Goal: Find contact information: Find contact information

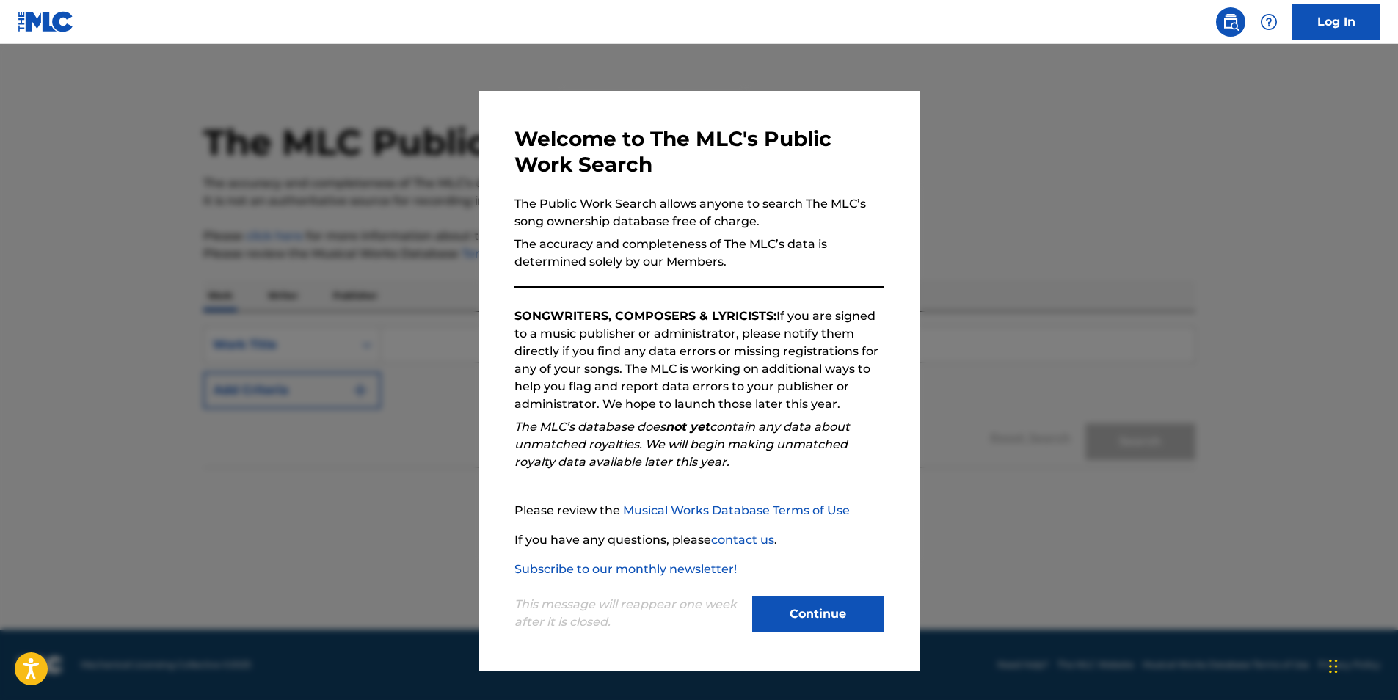
drag, startPoint x: 837, startPoint y: 631, endPoint x: 838, endPoint y: 624, distance: 7.5
click at [838, 624] on button "Continue" at bounding box center [818, 614] width 132 height 37
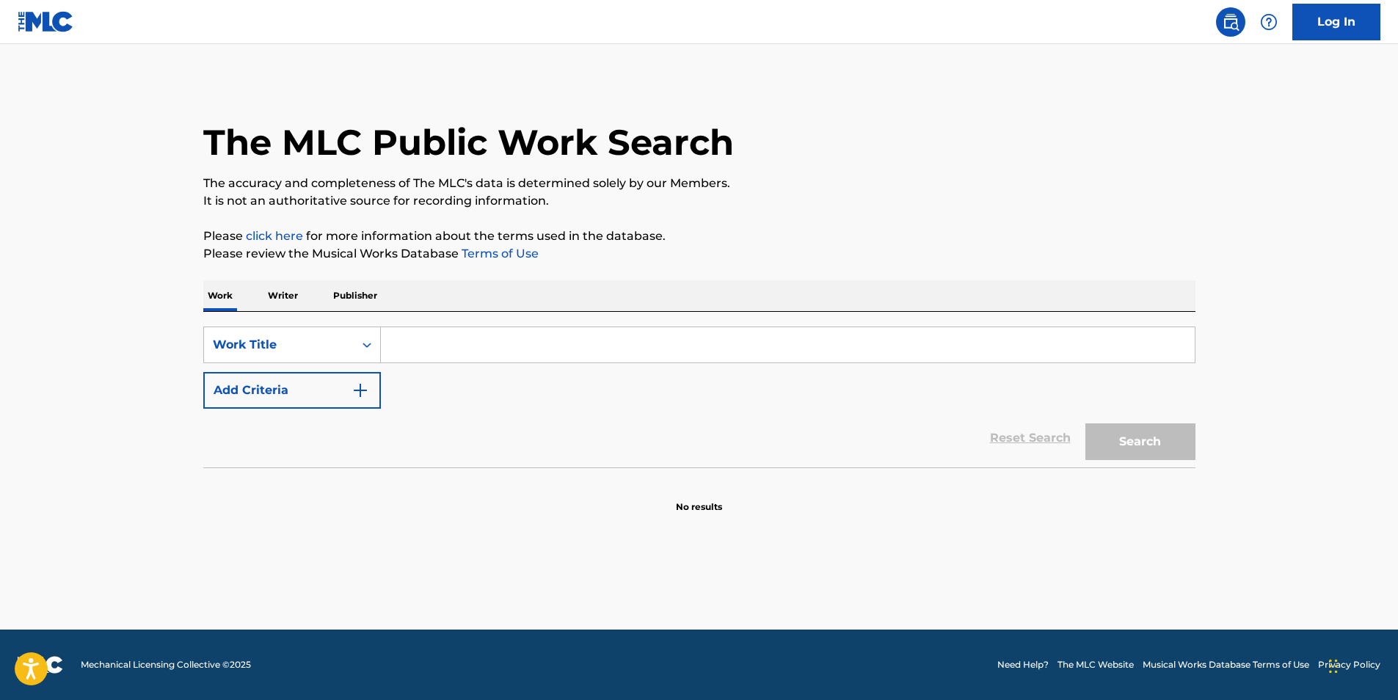
click at [289, 296] on p "Writer" at bounding box center [283, 295] width 39 height 31
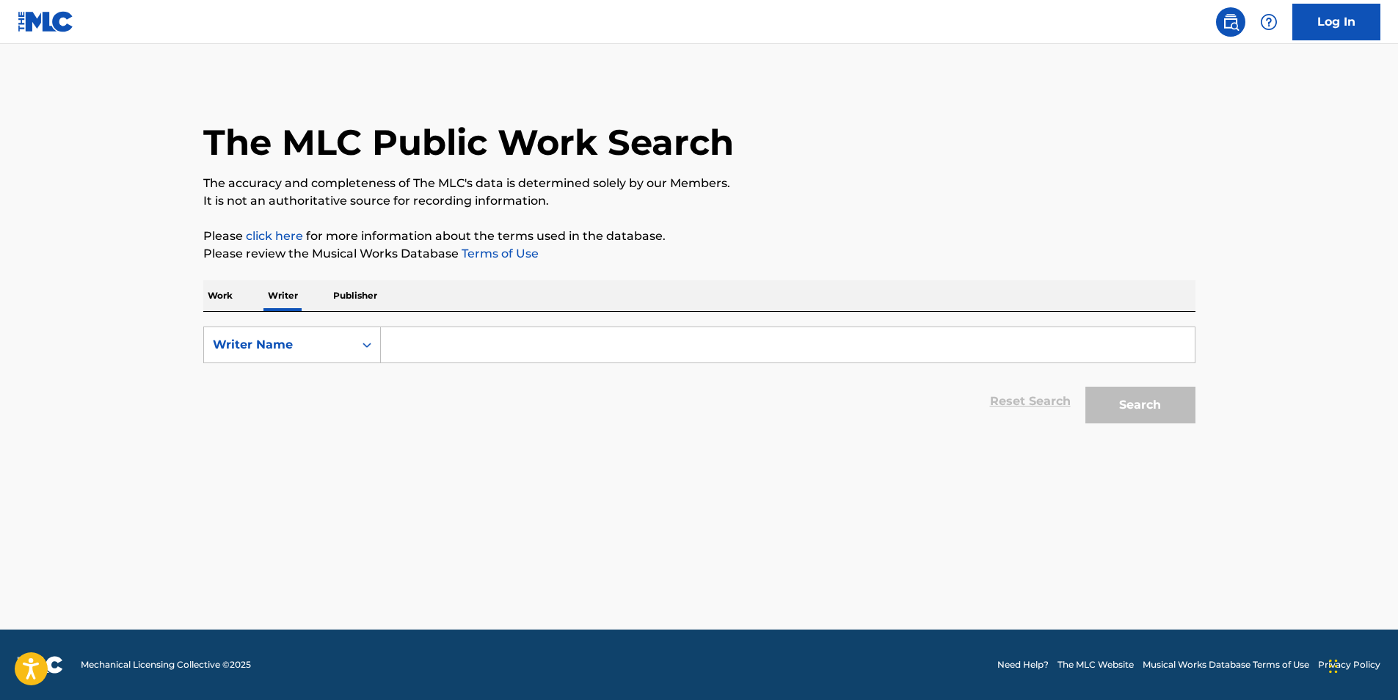
click at [451, 351] on input "Search Form" at bounding box center [788, 344] width 814 height 35
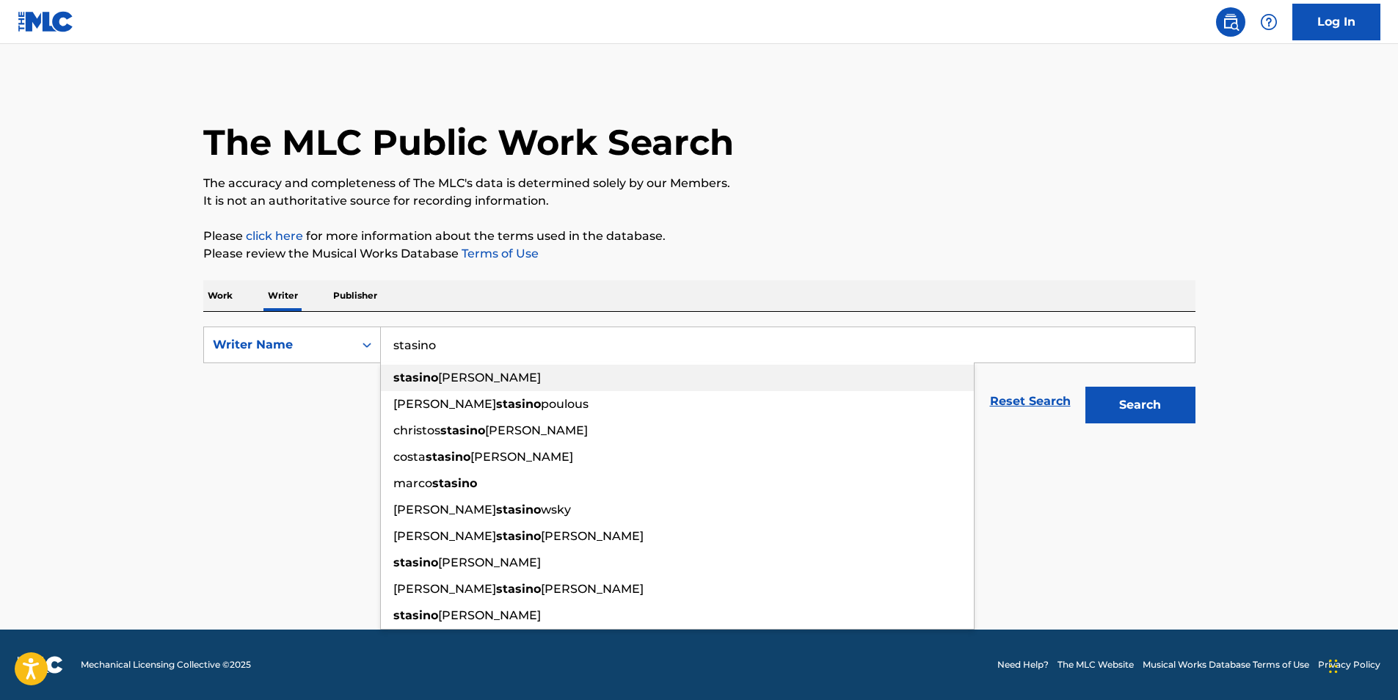
drag, startPoint x: 442, startPoint y: 370, endPoint x: 726, endPoint y: 413, distance: 287.3
click at [443, 370] on div "[PERSON_NAME]" at bounding box center [677, 378] width 593 height 26
type input "[PERSON_NAME]"
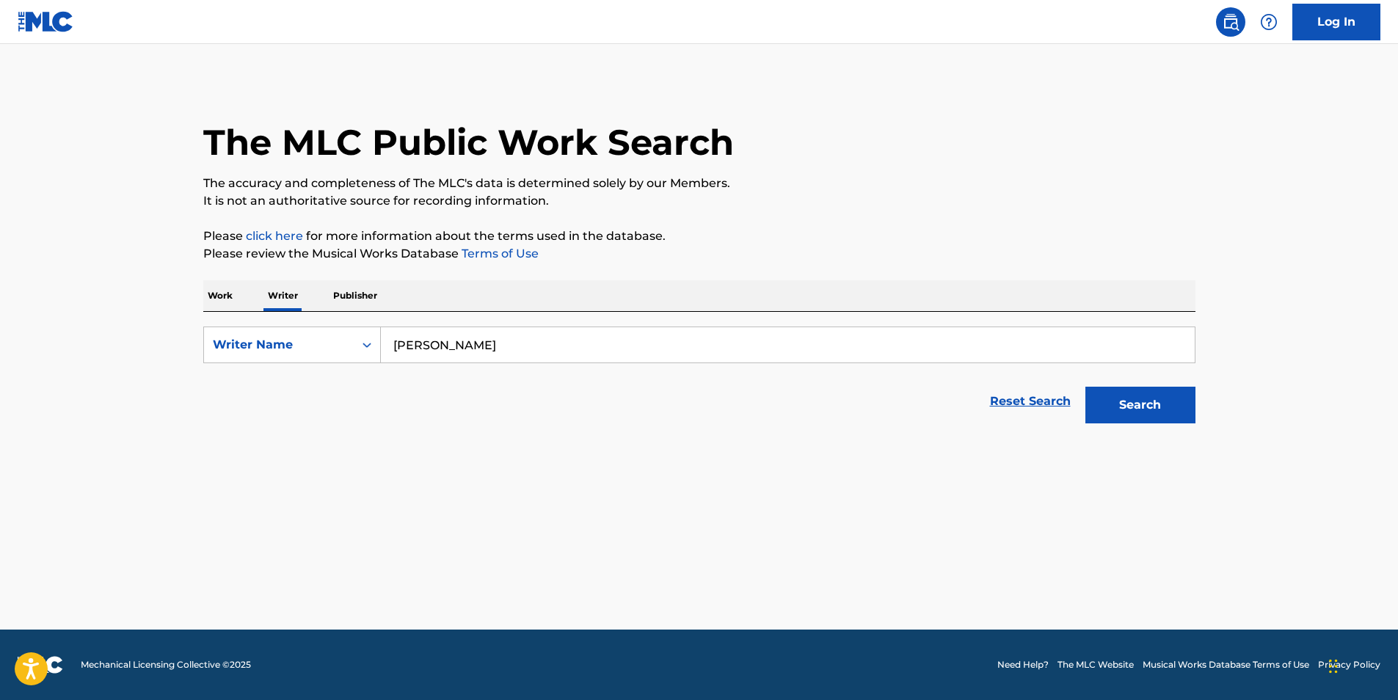
click at [1157, 410] on button "Search" at bounding box center [1141, 405] width 110 height 37
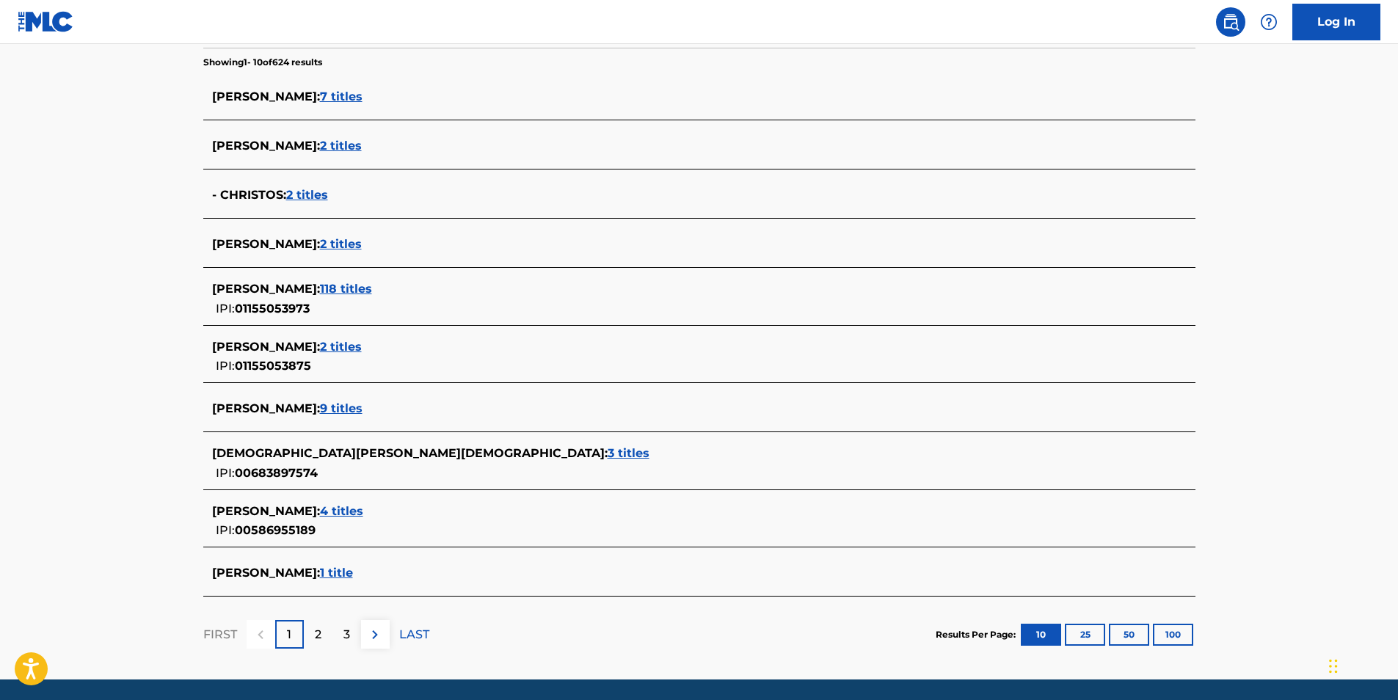
scroll to position [360, 0]
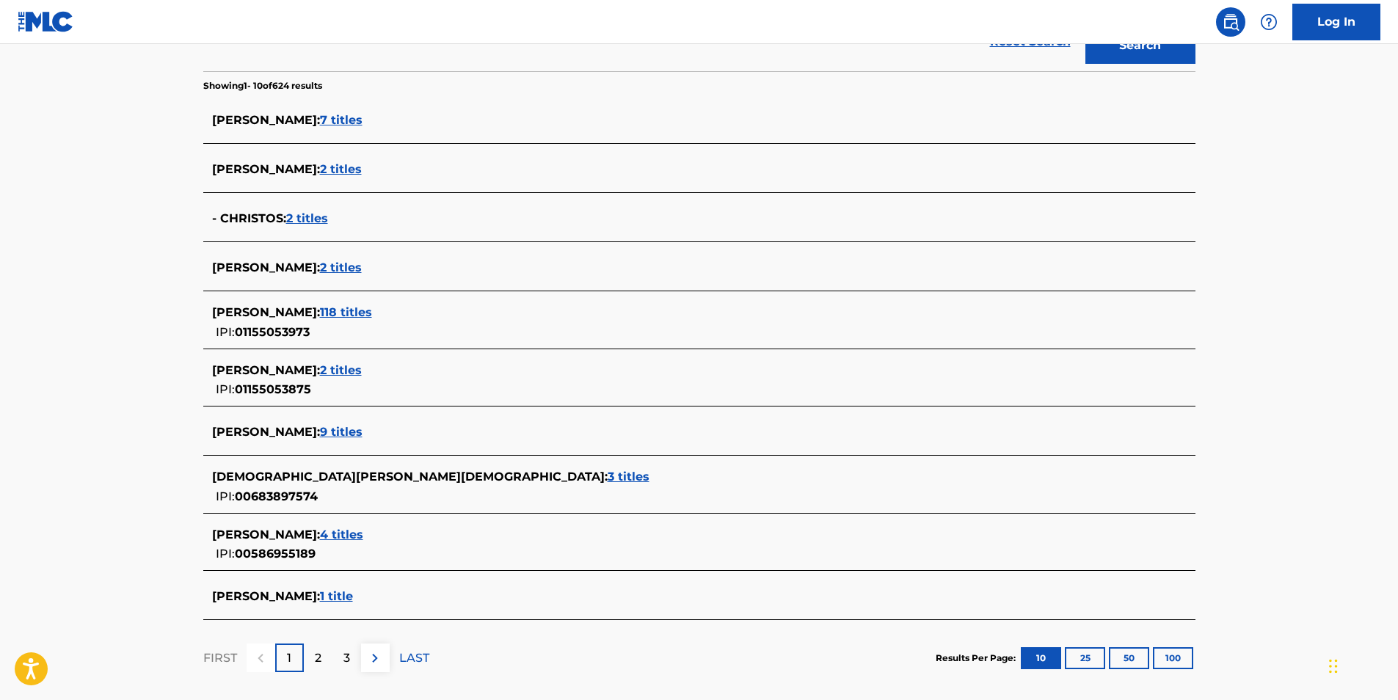
click at [362, 363] on span "2 titles" at bounding box center [341, 370] width 42 height 14
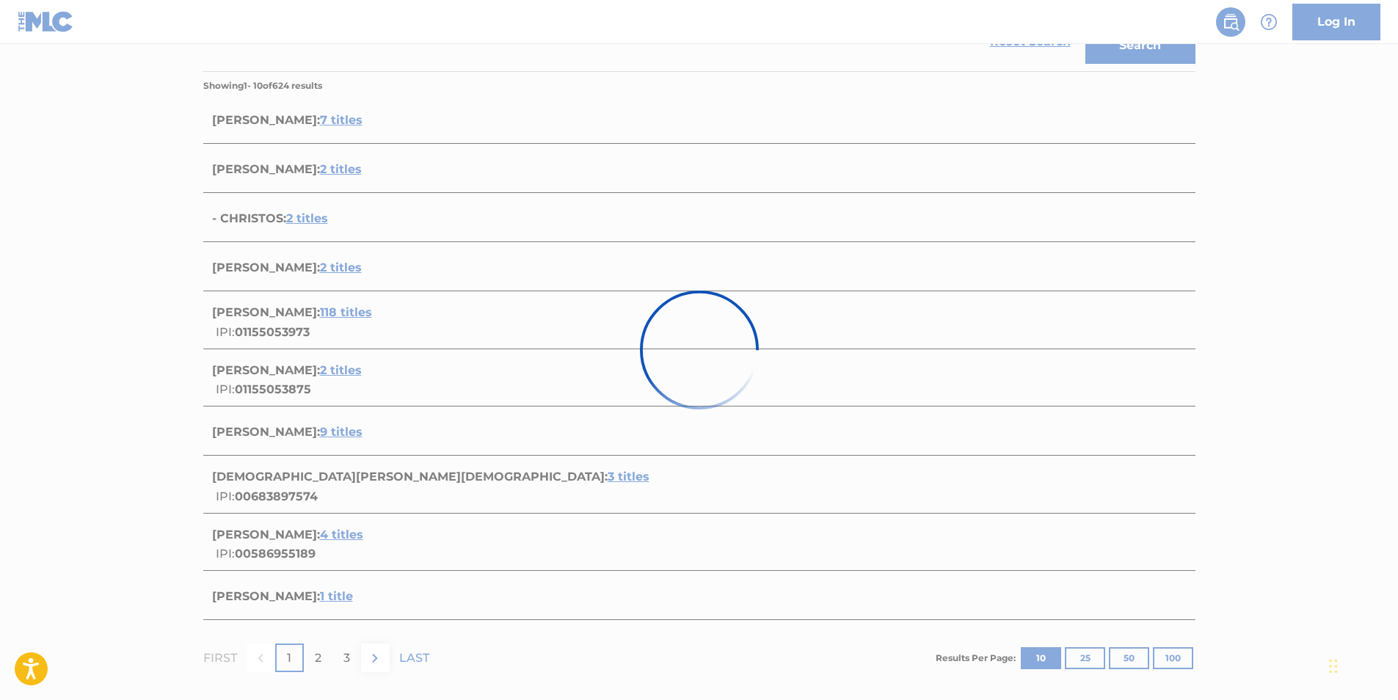
scroll to position [168, 0]
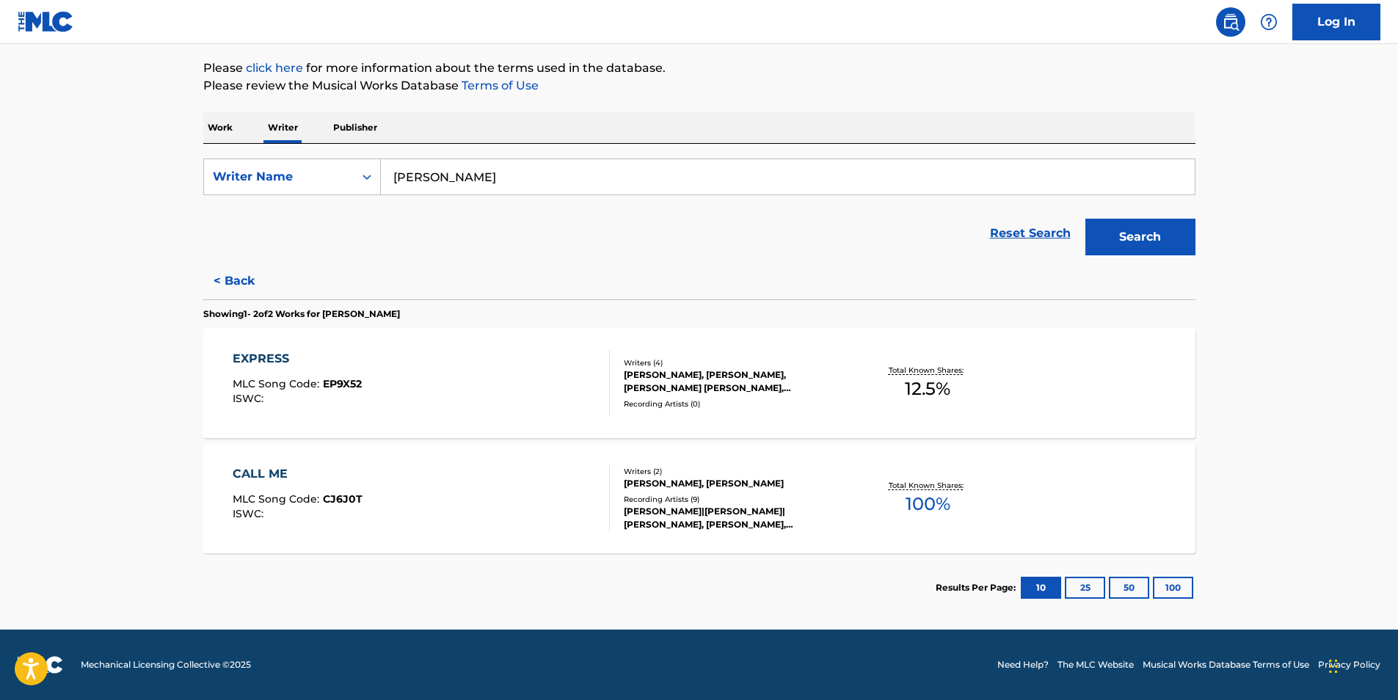
click at [274, 363] on div "EXPRESS" at bounding box center [297, 359] width 129 height 18
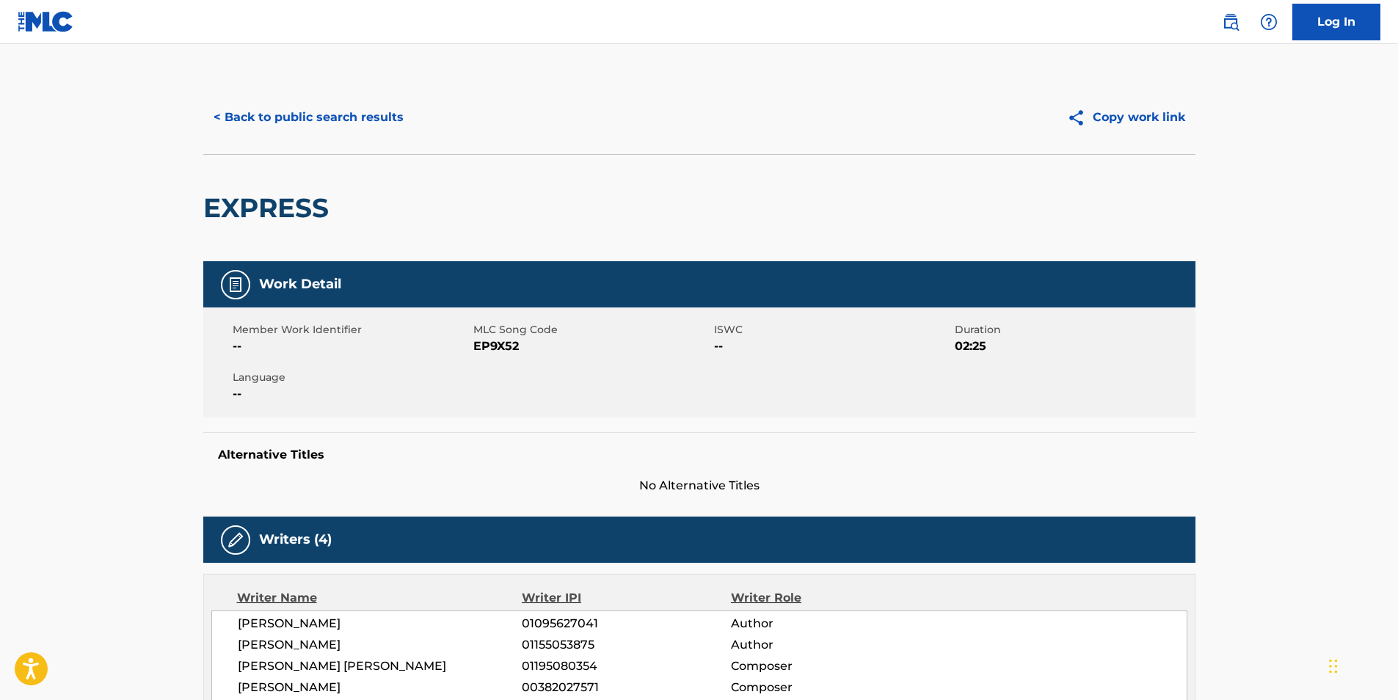
click at [248, 109] on button "< Back to public search results" at bounding box center [308, 117] width 211 height 37
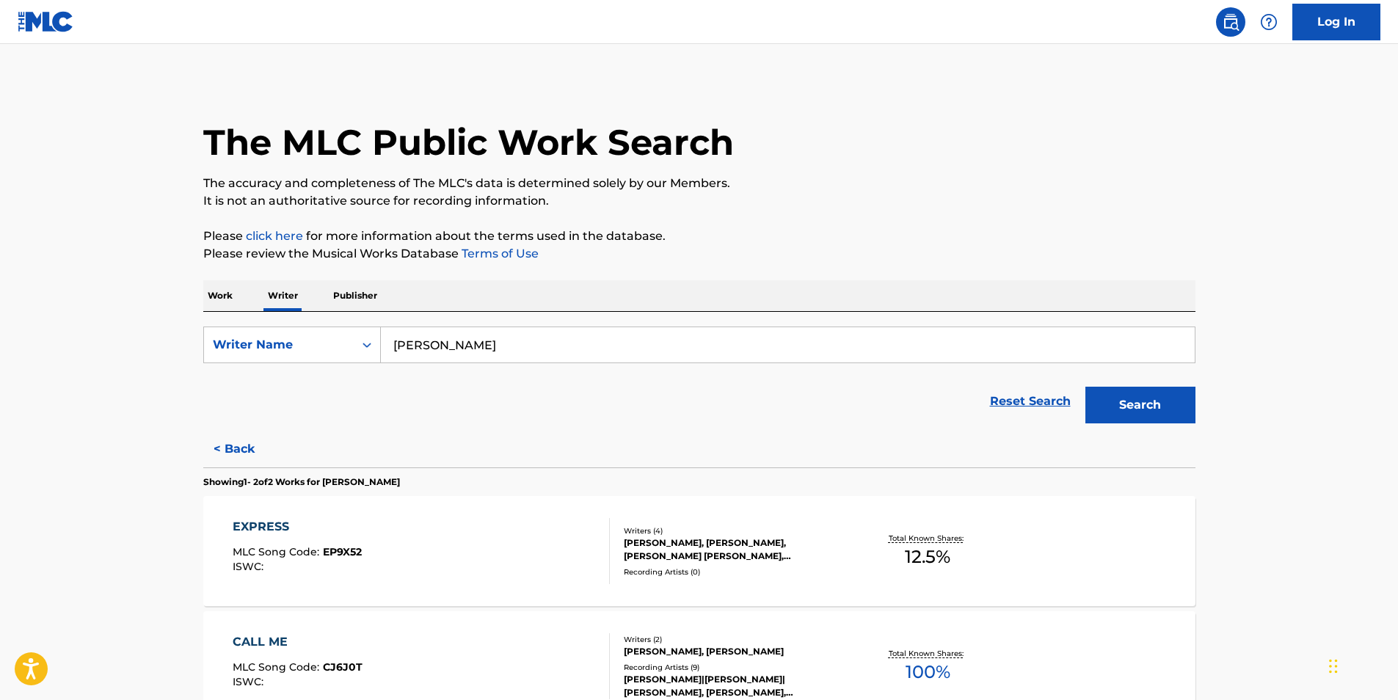
scroll to position [168, 0]
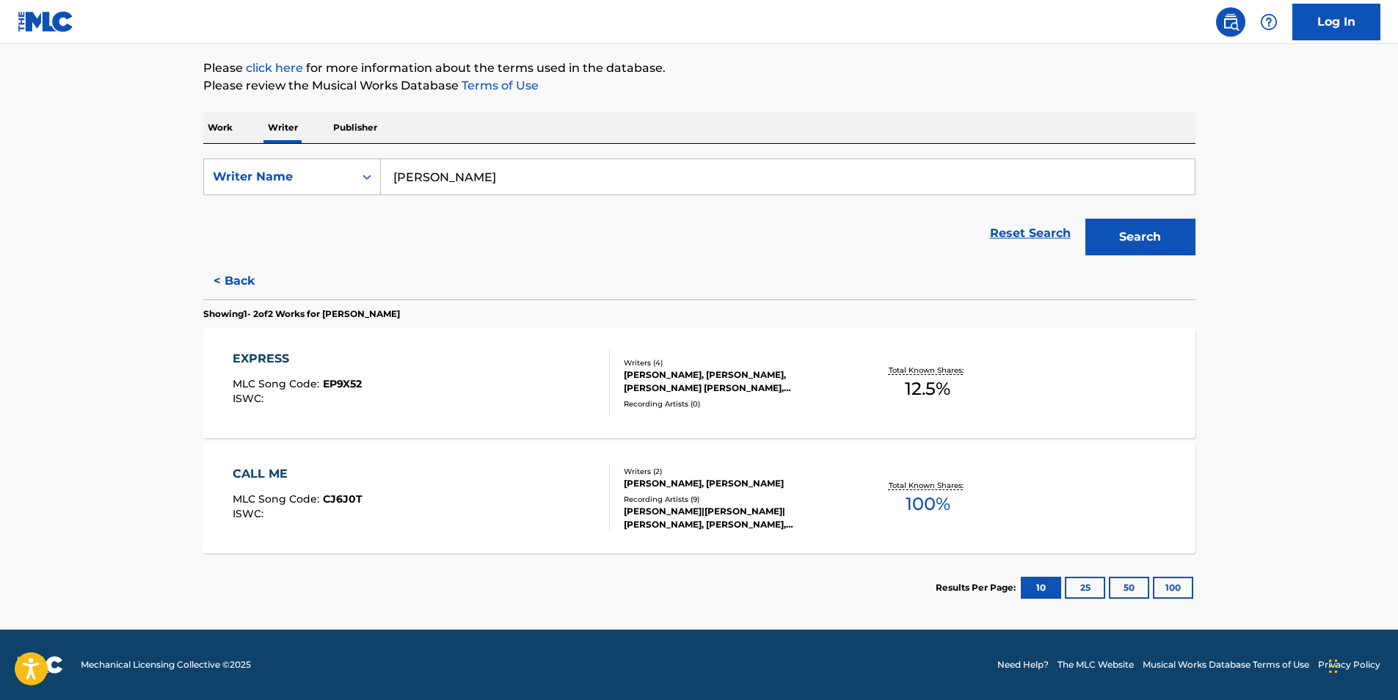
click at [284, 471] on div "CALL ME" at bounding box center [298, 474] width 130 height 18
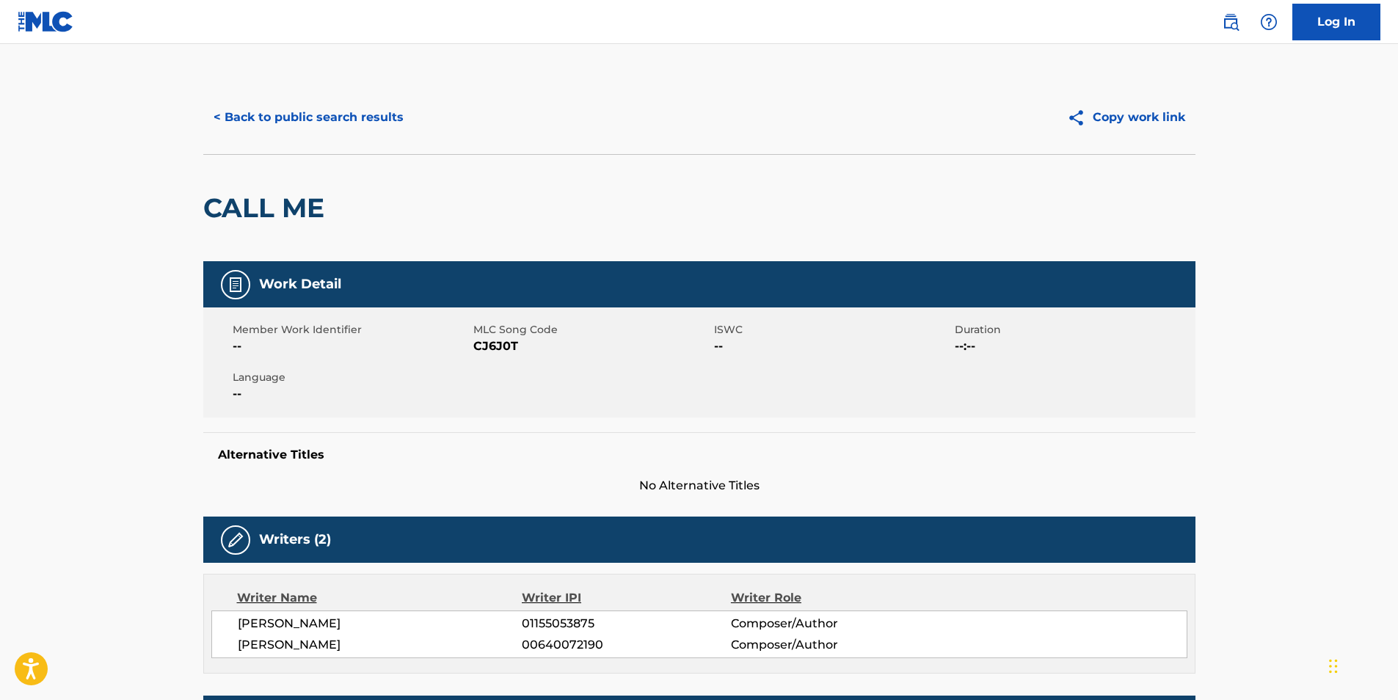
click at [265, 116] on button "< Back to public search results" at bounding box center [308, 117] width 211 height 37
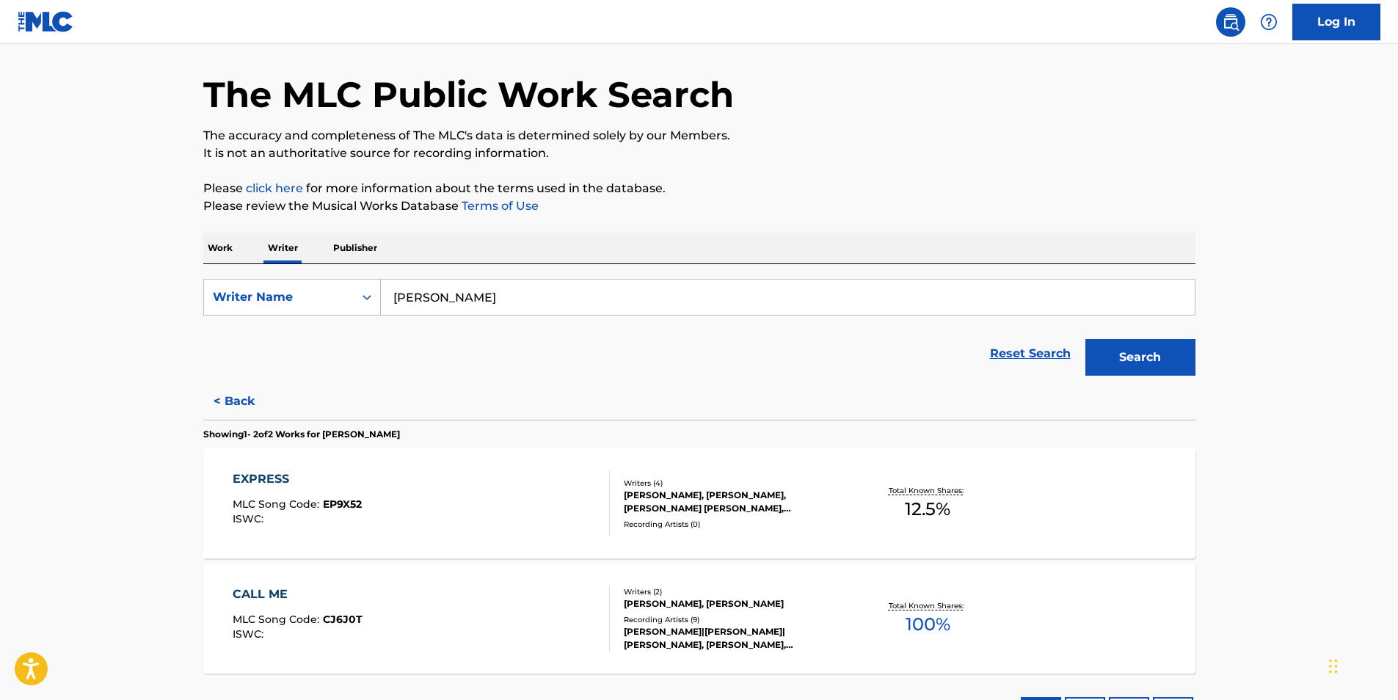
scroll to position [73, 0]
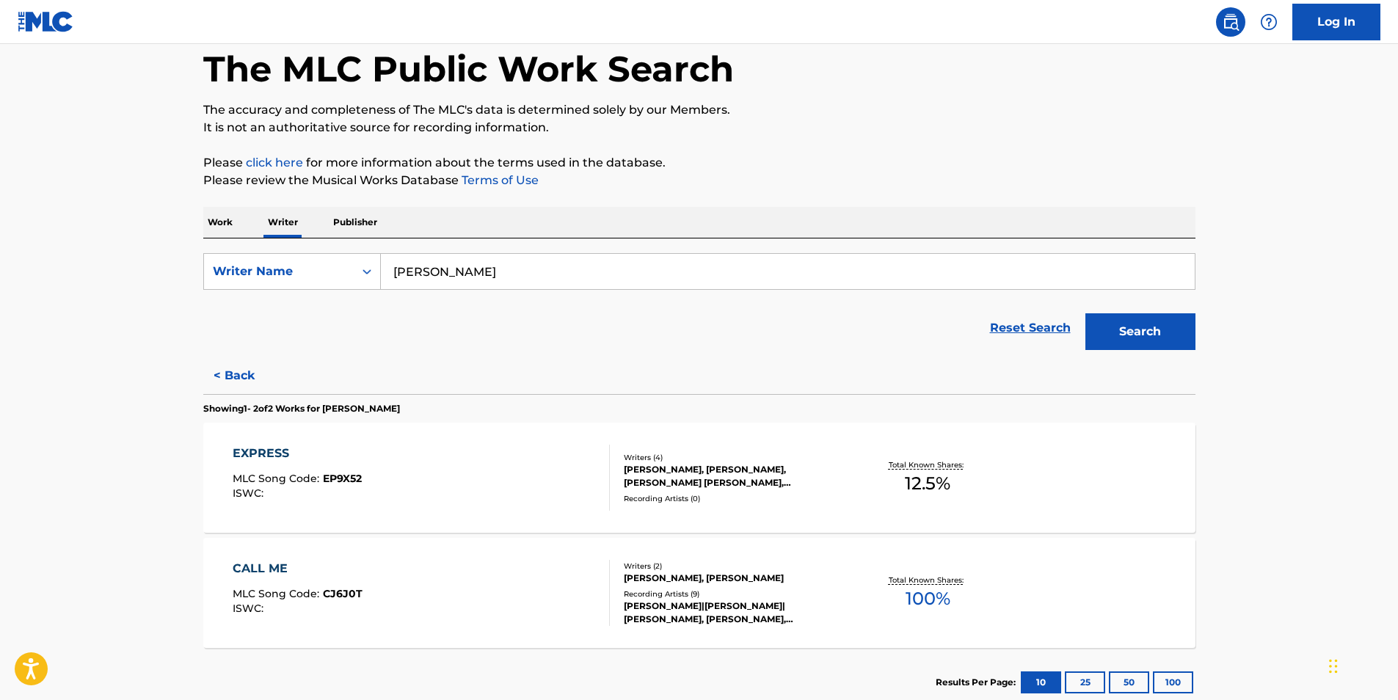
click at [233, 381] on button "< Back" at bounding box center [247, 376] width 88 height 37
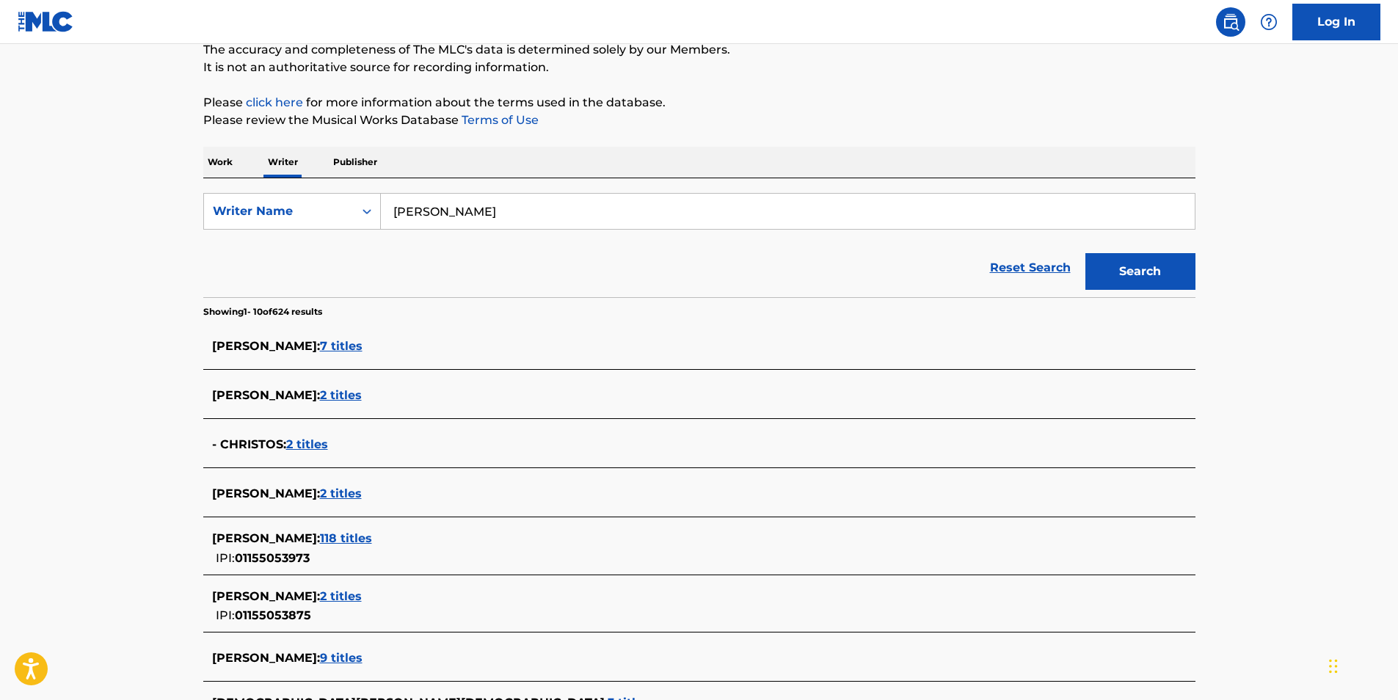
scroll to position [294, 0]
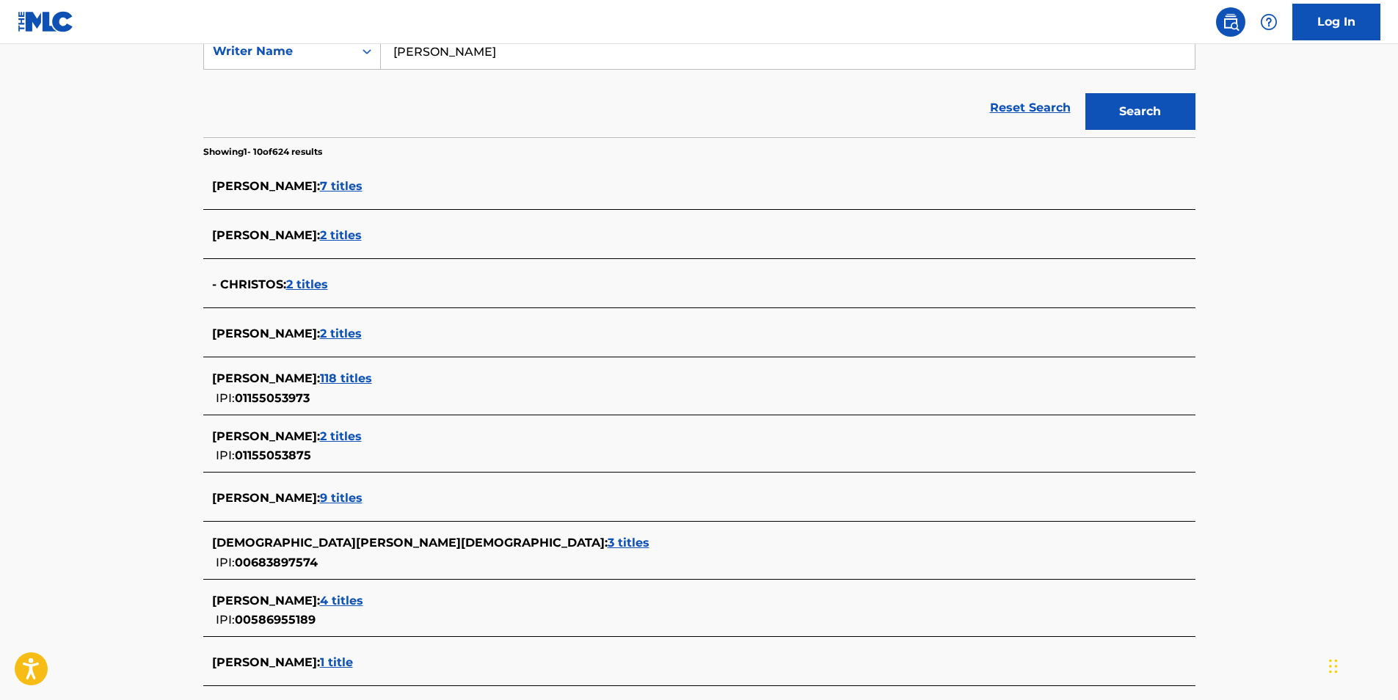
click at [372, 378] on span "118 titles" at bounding box center [346, 378] width 52 height 14
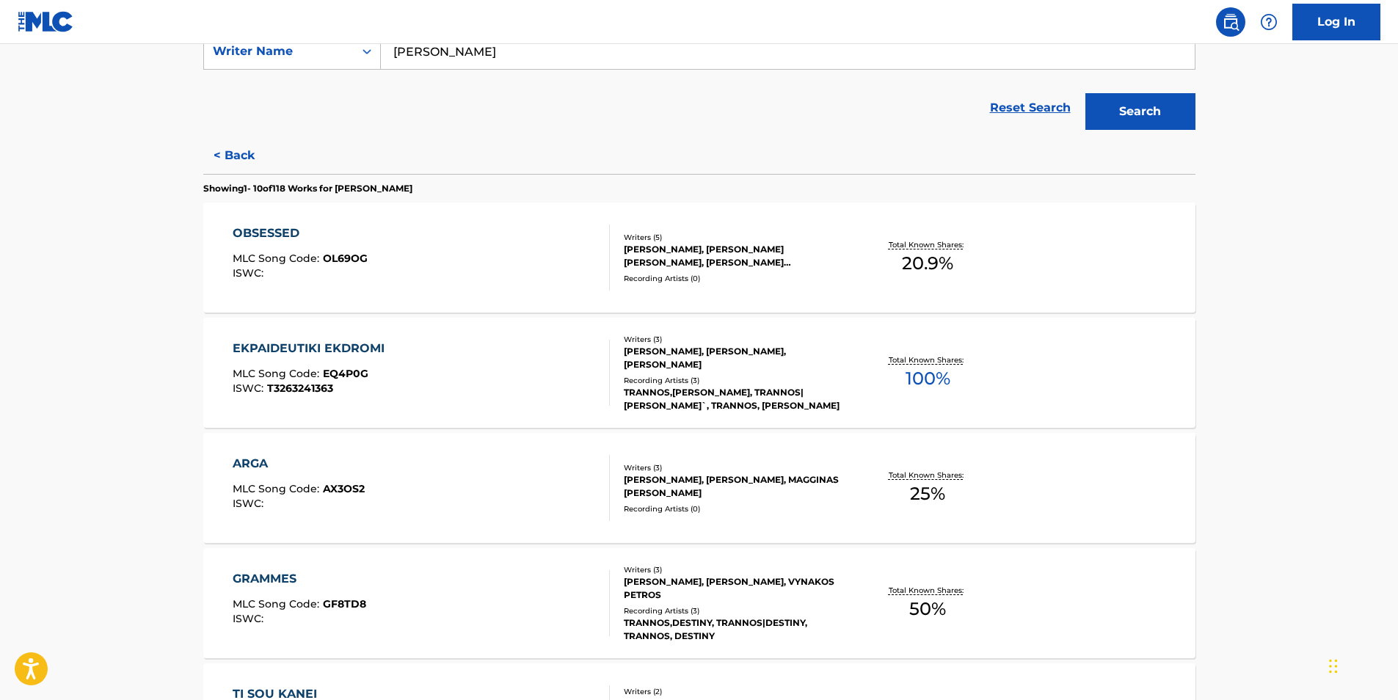
click at [324, 343] on div "EKPAIDEUTIKI EKDROMI" at bounding box center [312, 349] width 159 height 18
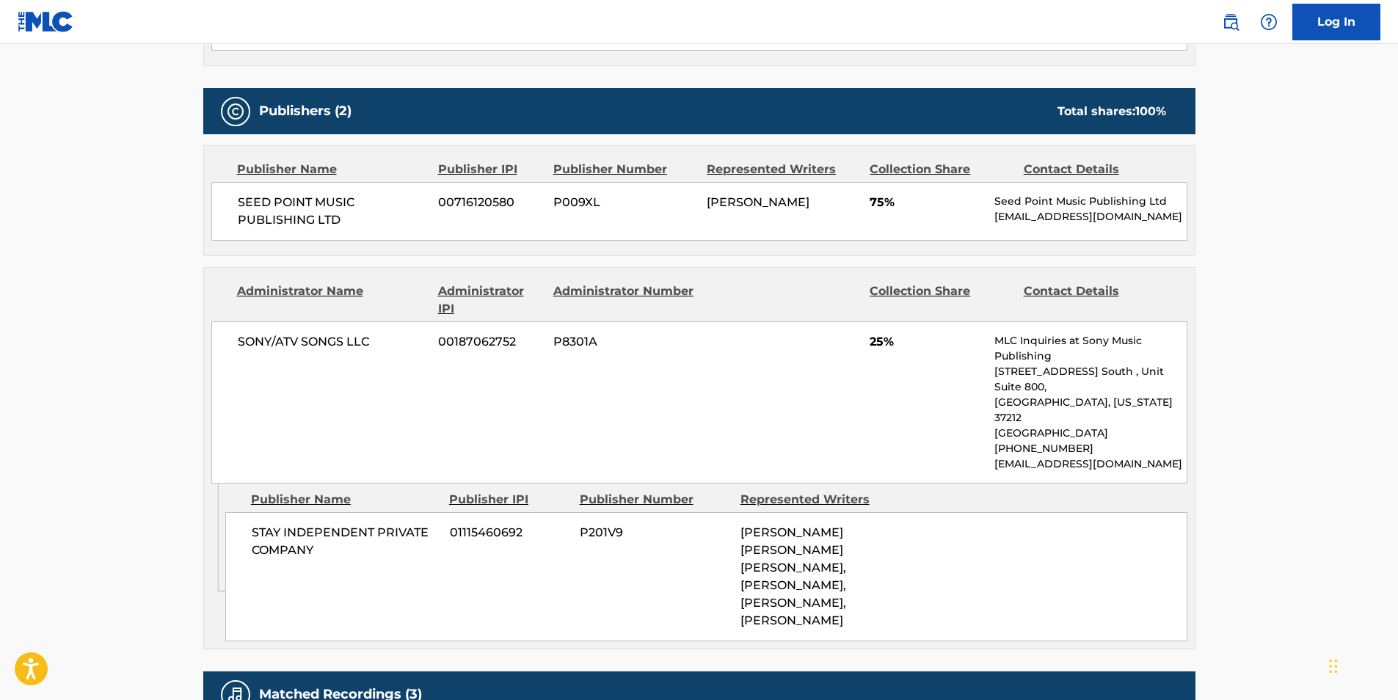
scroll to position [734, 0]
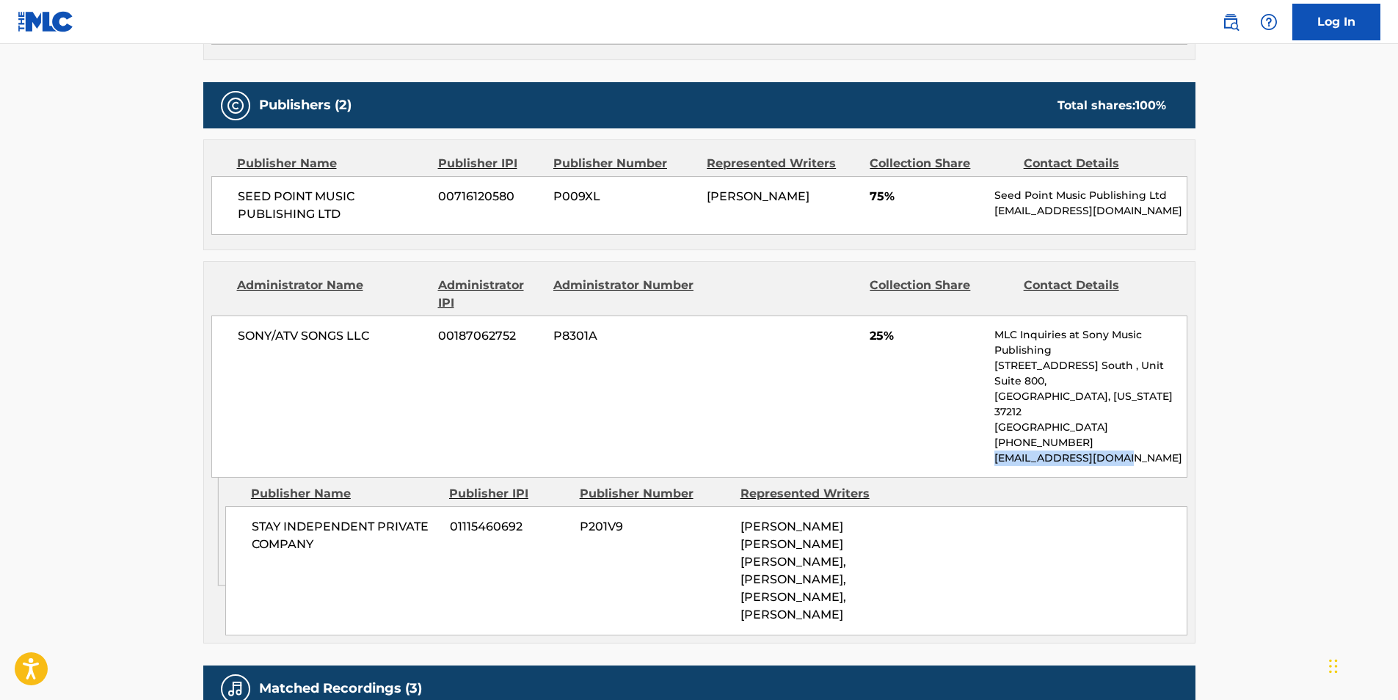
drag, startPoint x: 1135, startPoint y: 424, endPoint x: 983, endPoint y: 424, distance: 152.0
click at [983, 424] on div "SONY/ATV SONGS LLC 00187062752 P8301A 25% MLC Inquiries at Sony Music Publishin…" at bounding box center [699, 397] width 976 height 162
drag, startPoint x: 983, startPoint y: 424, endPoint x: 1017, endPoint y: 426, distance: 33.8
copy p "[EMAIL_ADDRESS][DOMAIN_NAME]"
